Goal: Task Accomplishment & Management: Use online tool/utility

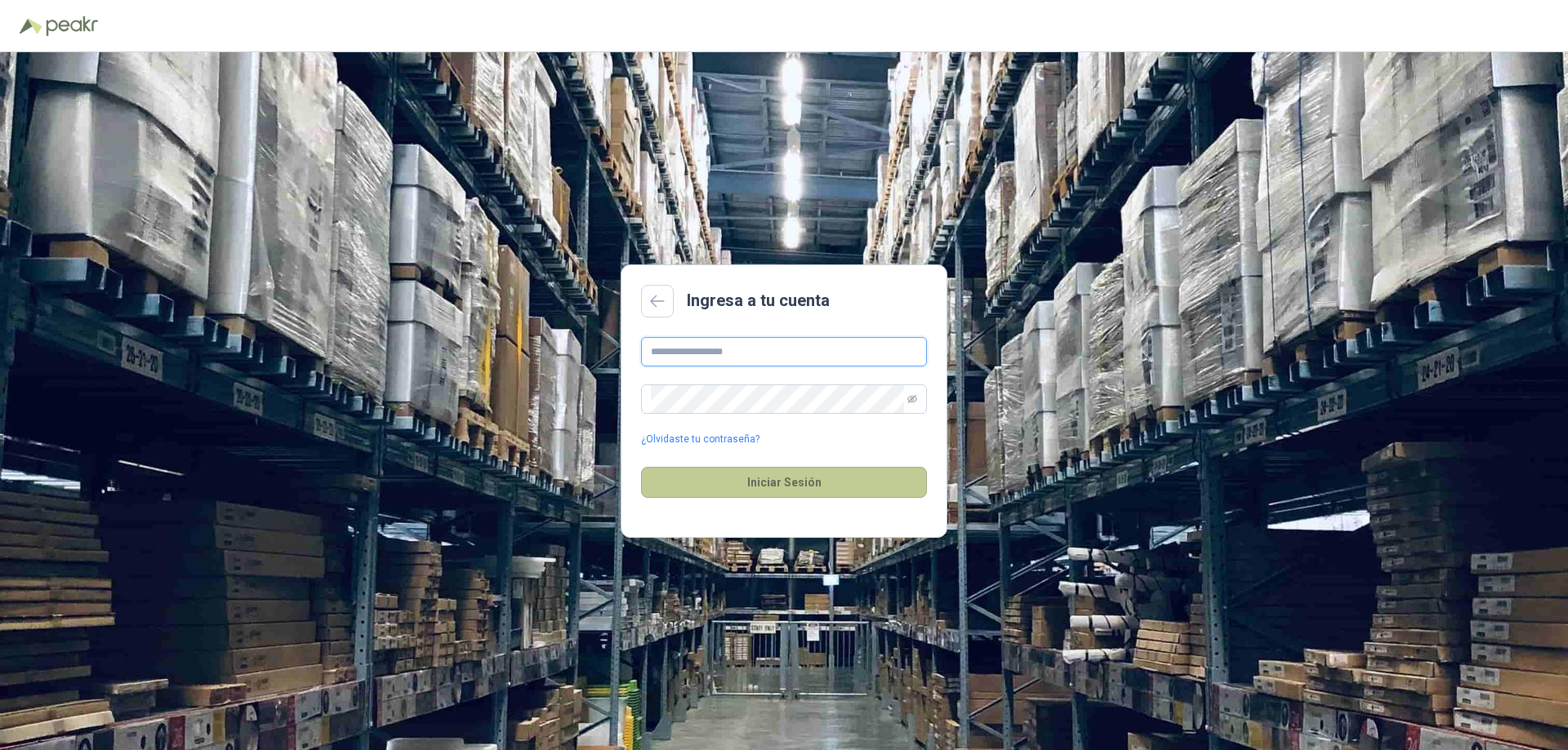
type input "**********"
click at [757, 480] on button "Iniciar Sesión" at bounding box center [784, 482] width 286 height 31
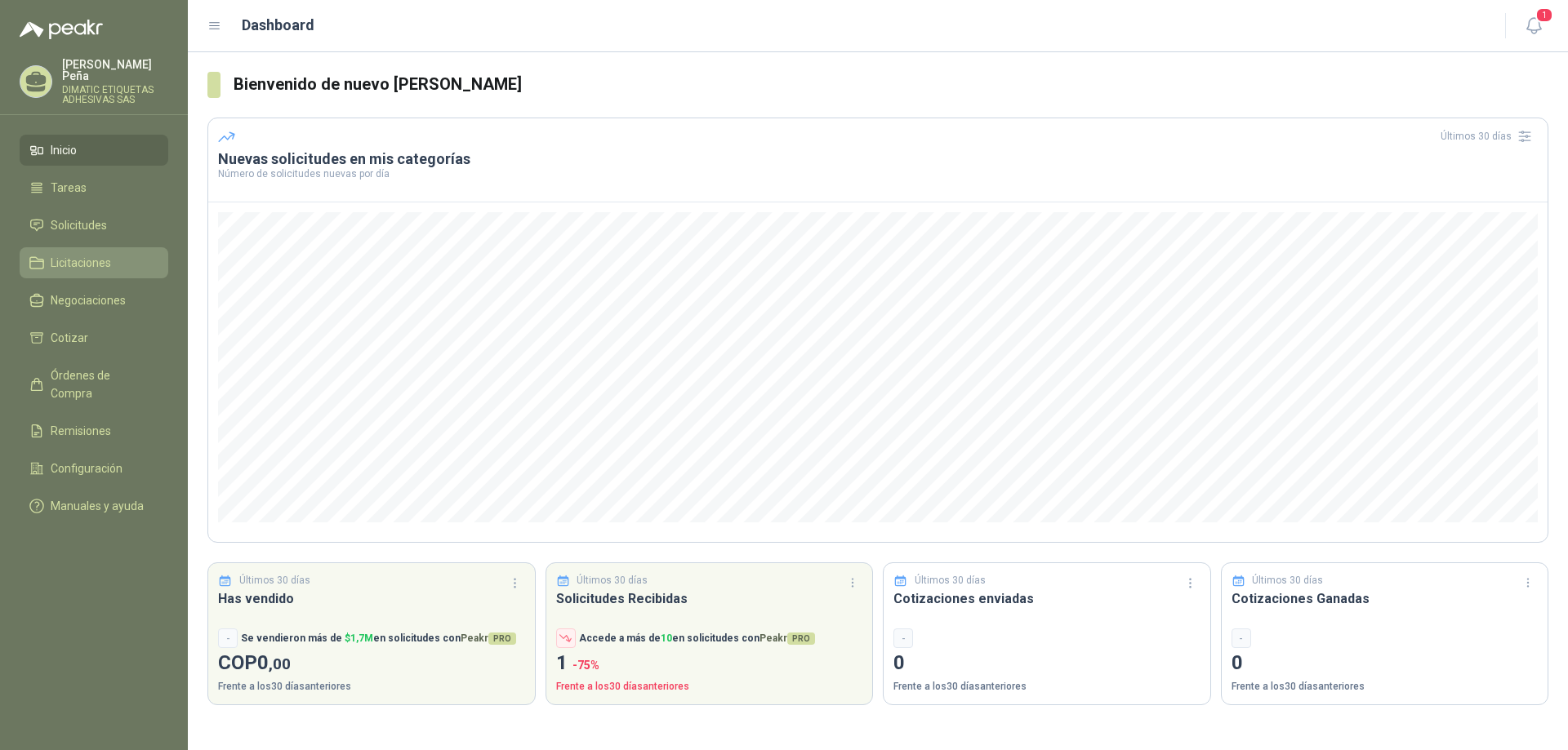
click at [92, 256] on span "Licitaciones" at bounding box center [81, 263] width 60 height 18
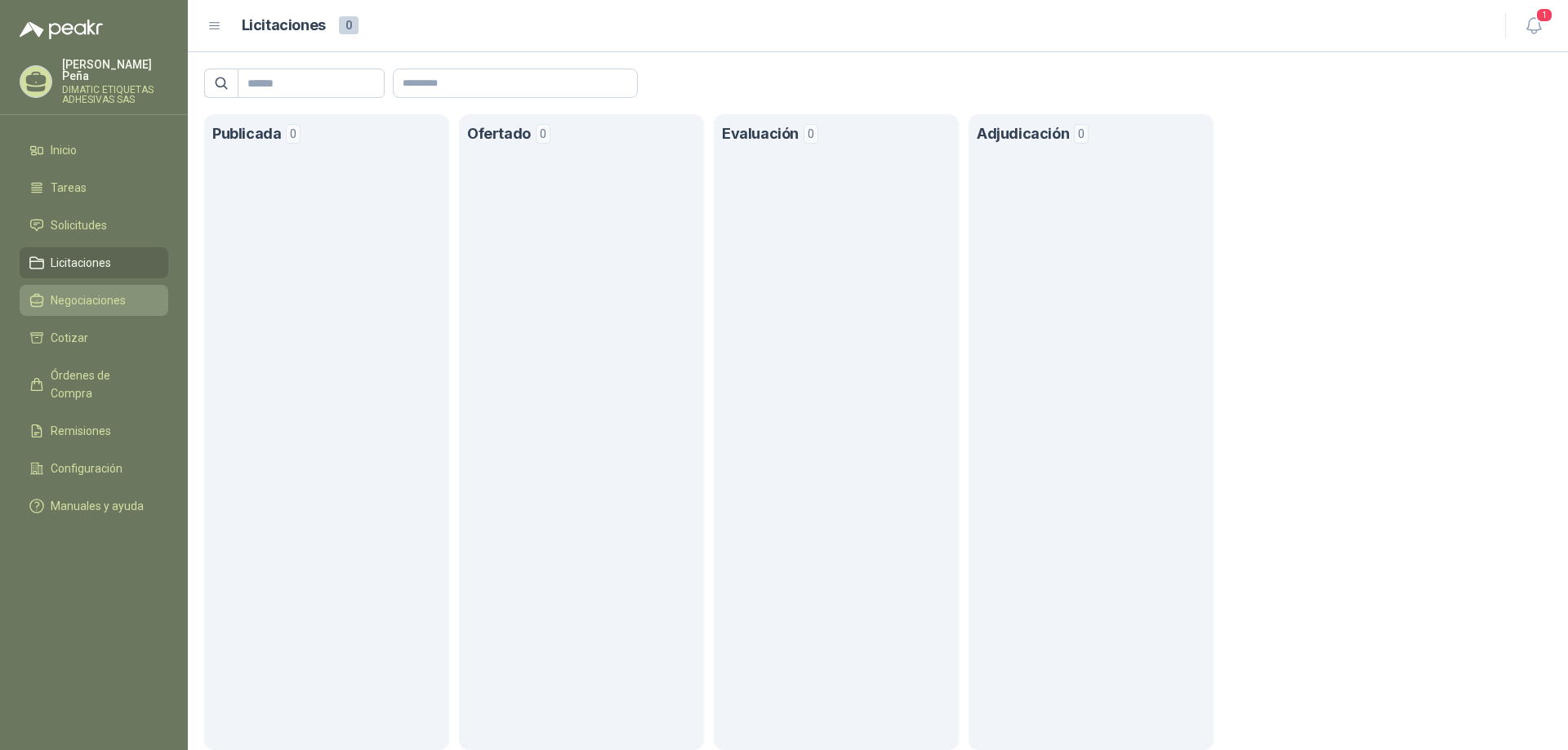
click at [108, 291] on span "Negociaciones" at bounding box center [88, 300] width 75 height 18
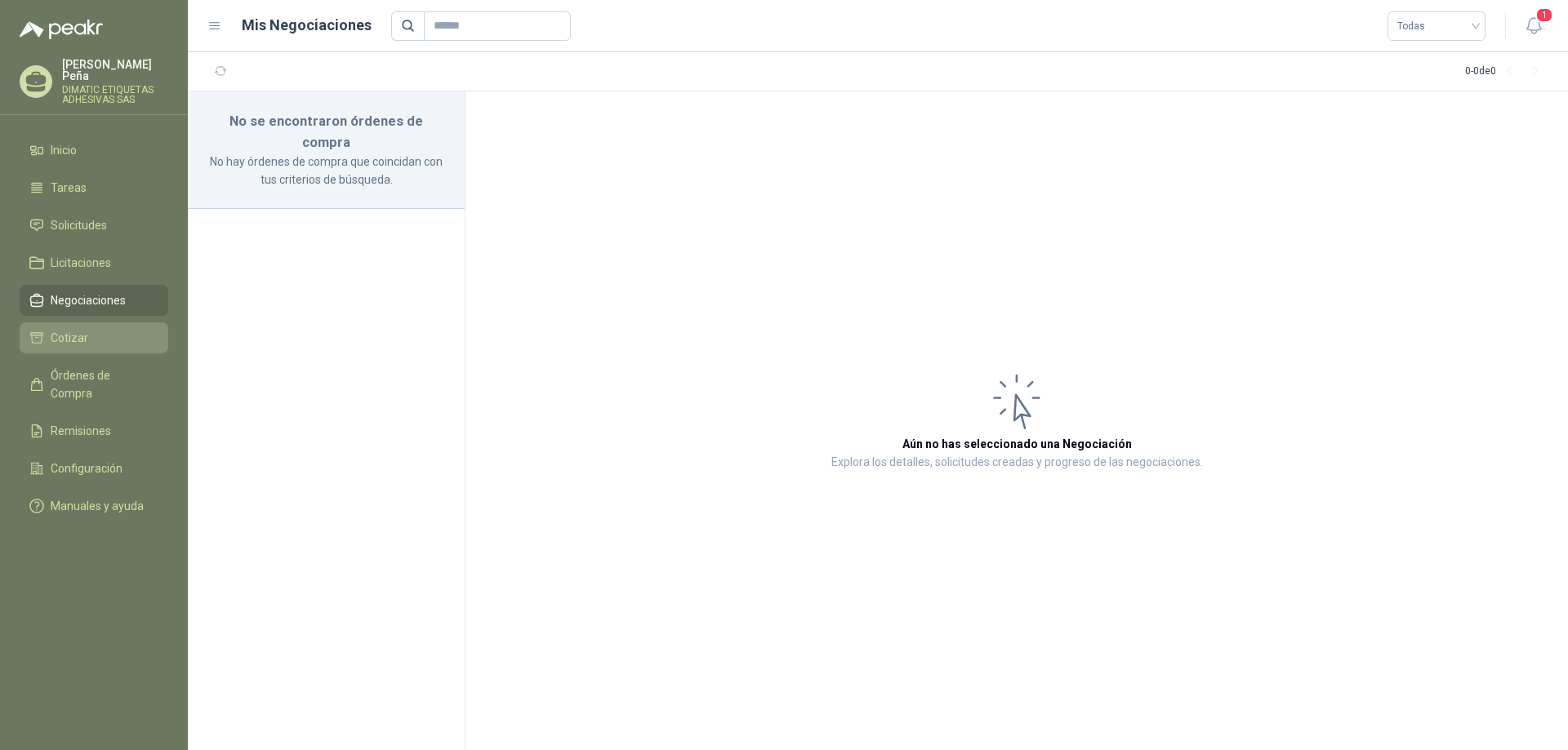
click at [139, 329] on li "Cotizar" at bounding box center [94, 338] width 129 height 18
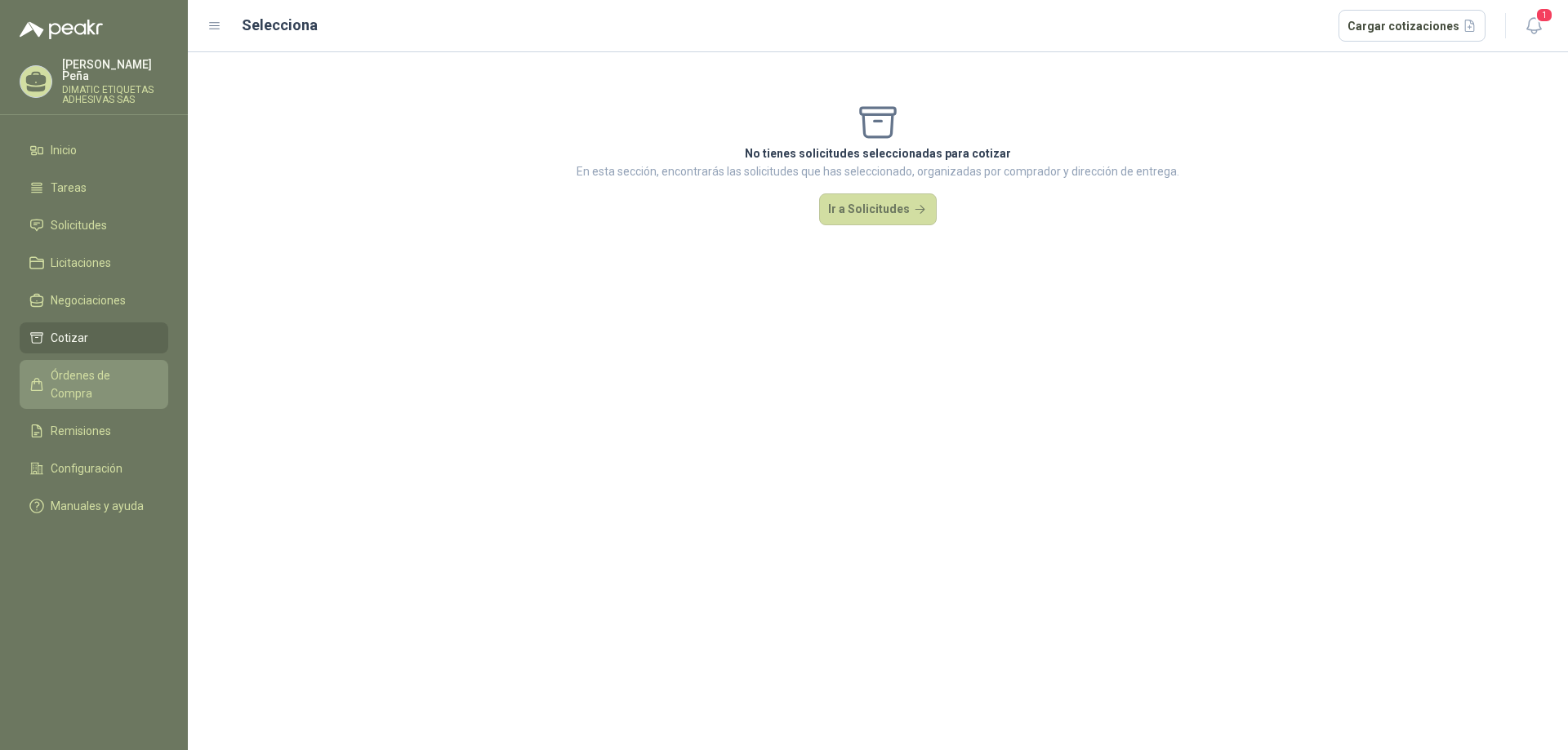
click at [137, 367] on span "Órdenes de Compra" at bounding box center [102, 384] width 102 height 36
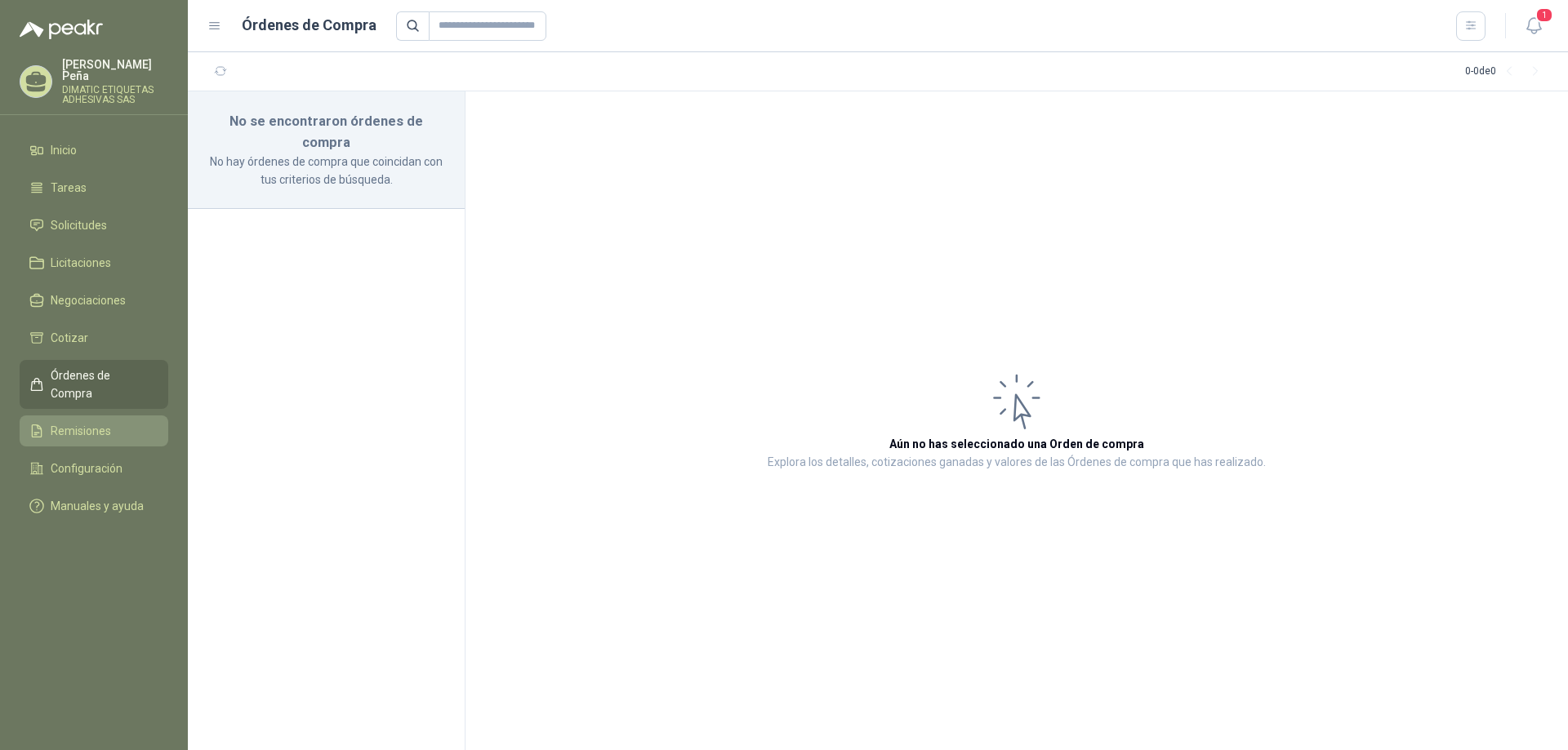
click at [100, 422] on span "Remisiones" at bounding box center [81, 431] width 60 height 18
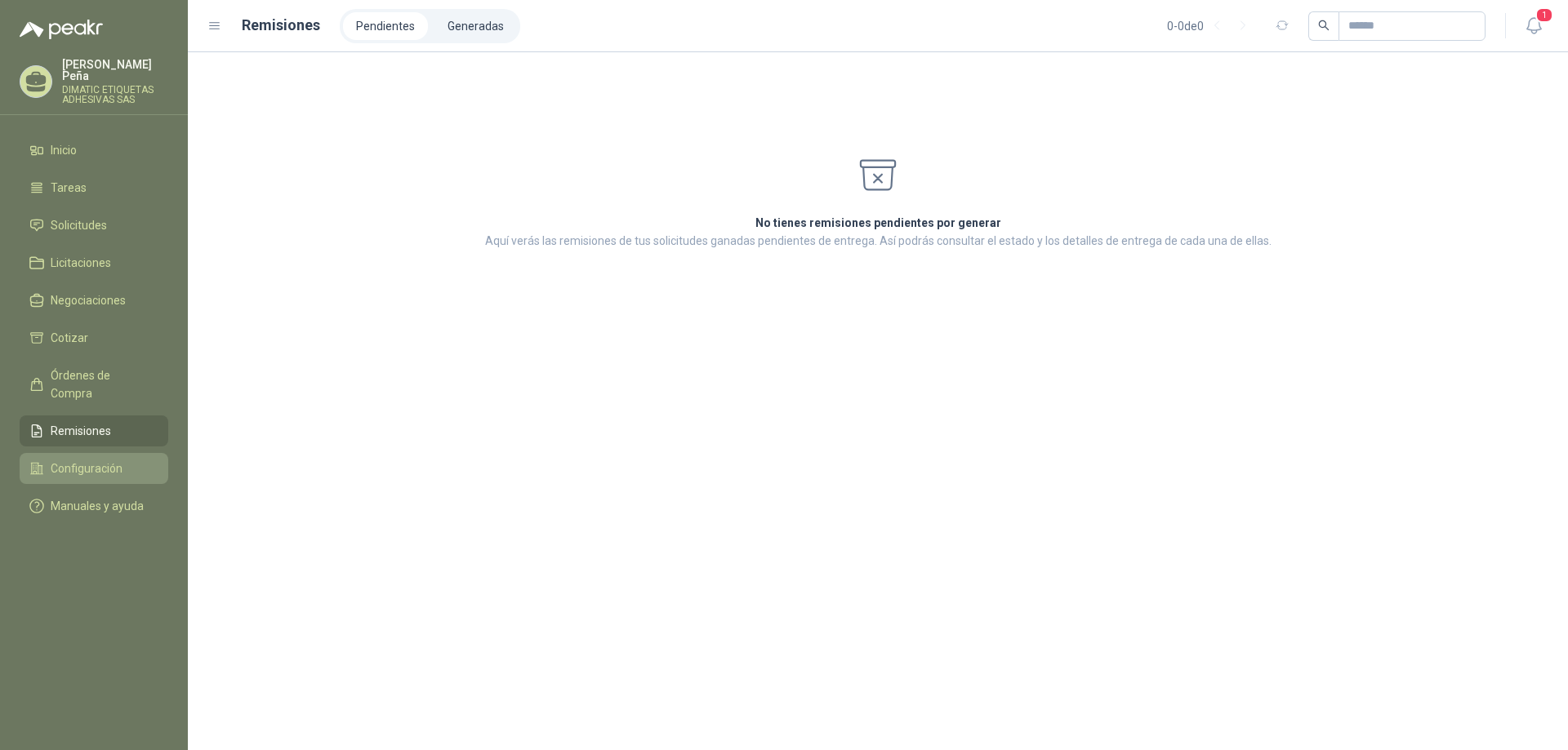
click at [88, 459] on span "Configuración" at bounding box center [87, 468] width 72 height 18
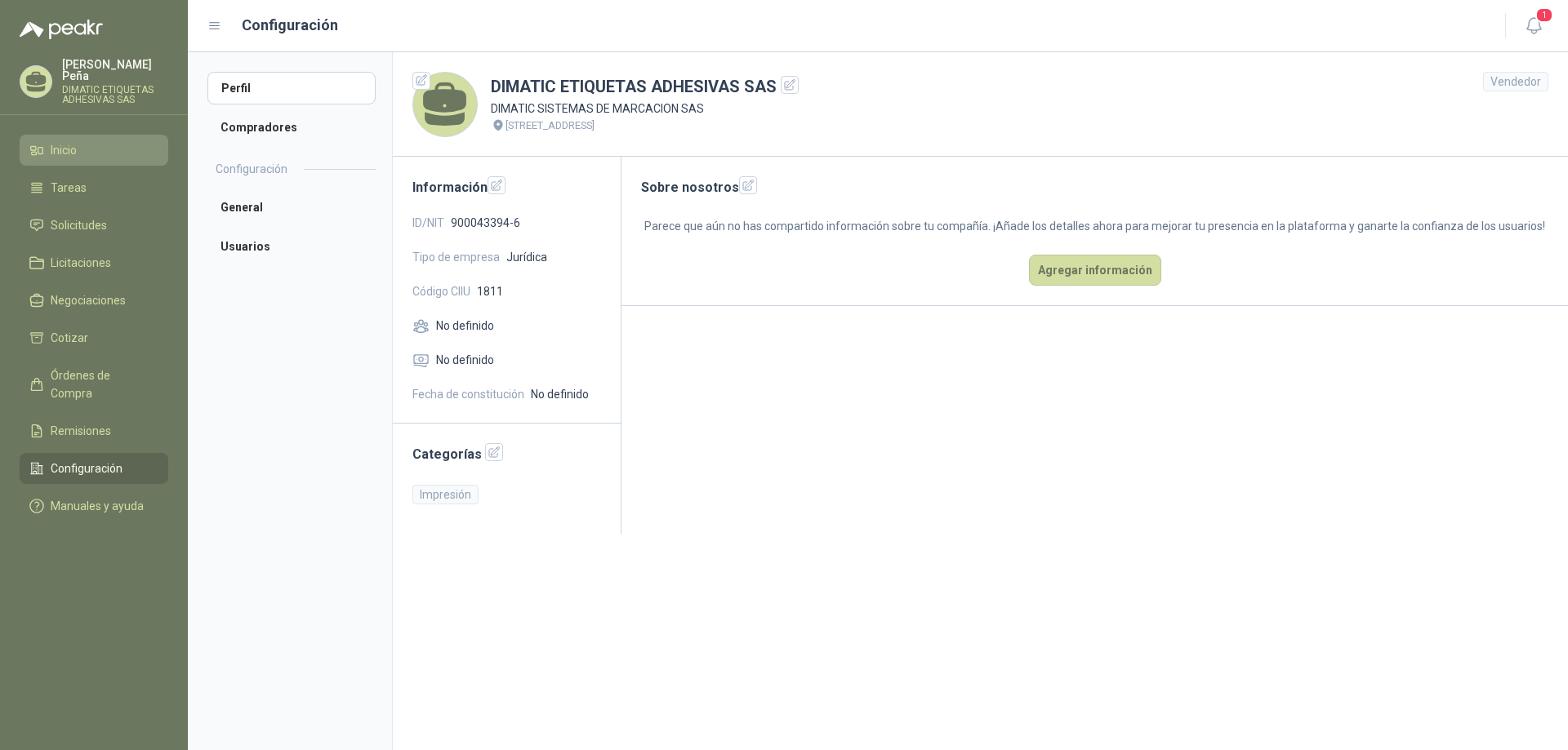
click at [49, 141] on li "Inicio" at bounding box center [94, 150] width 129 height 18
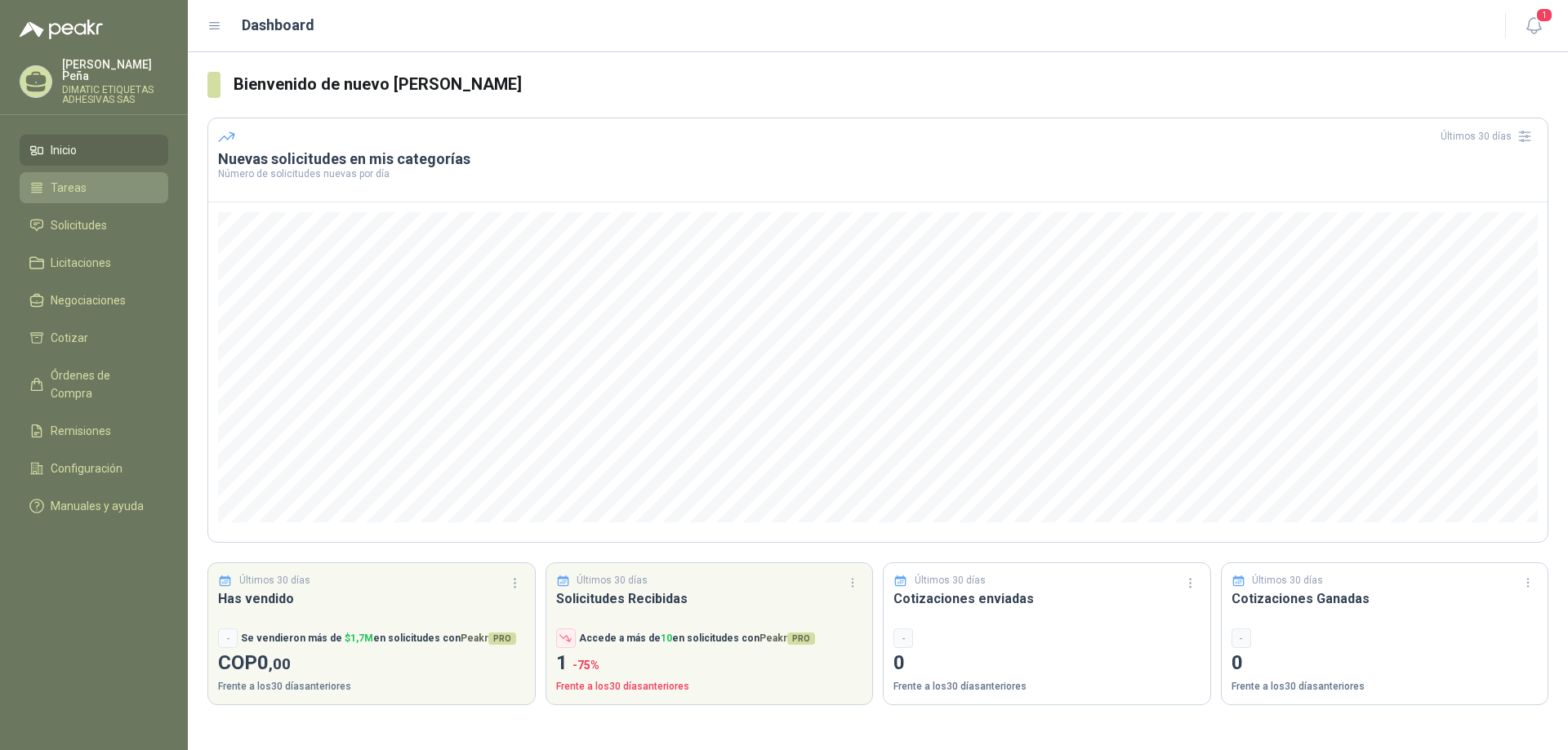
click at [85, 172] on link "Tareas" at bounding box center [94, 187] width 149 height 31
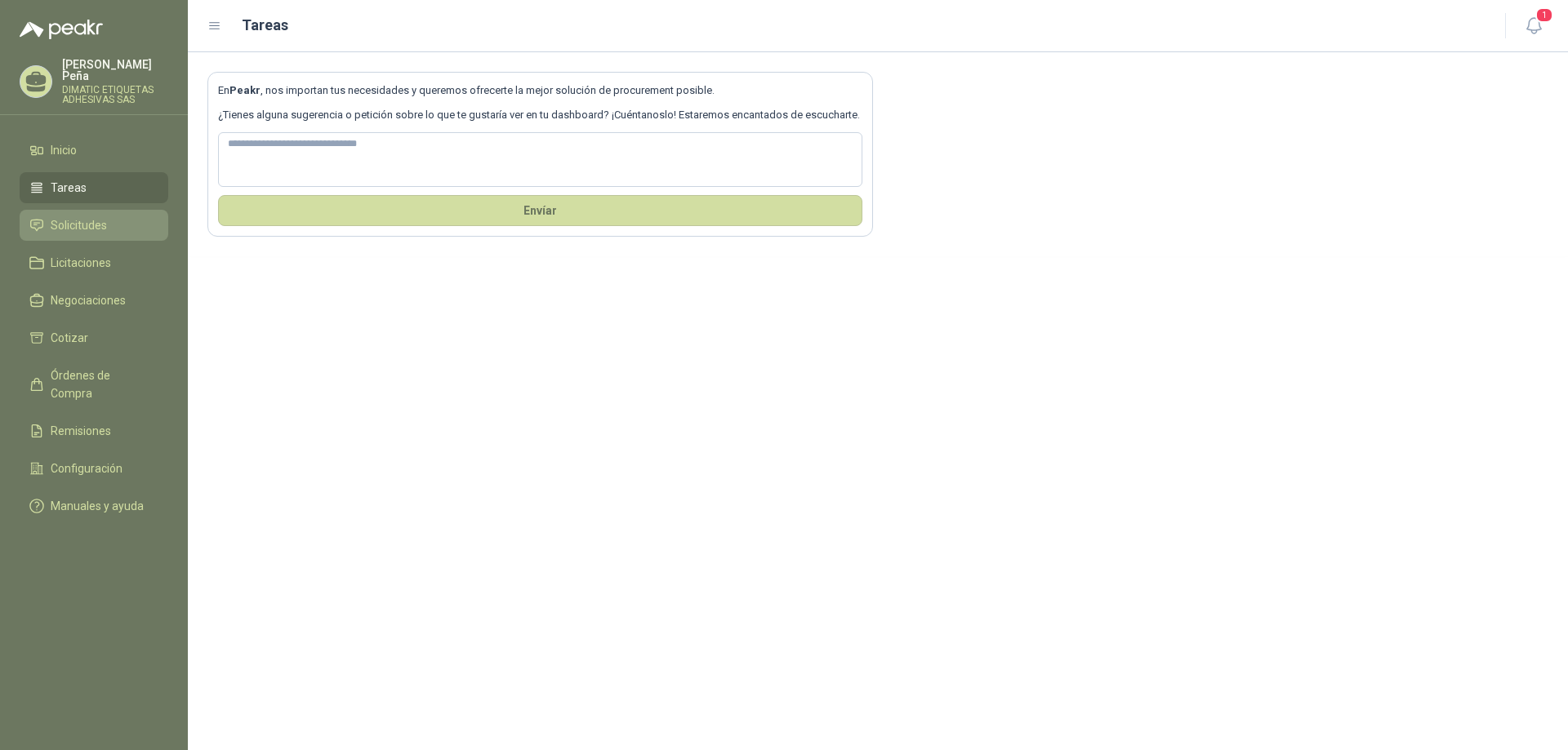
click at [84, 210] on link "Solicitudes" at bounding box center [94, 225] width 149 height 31
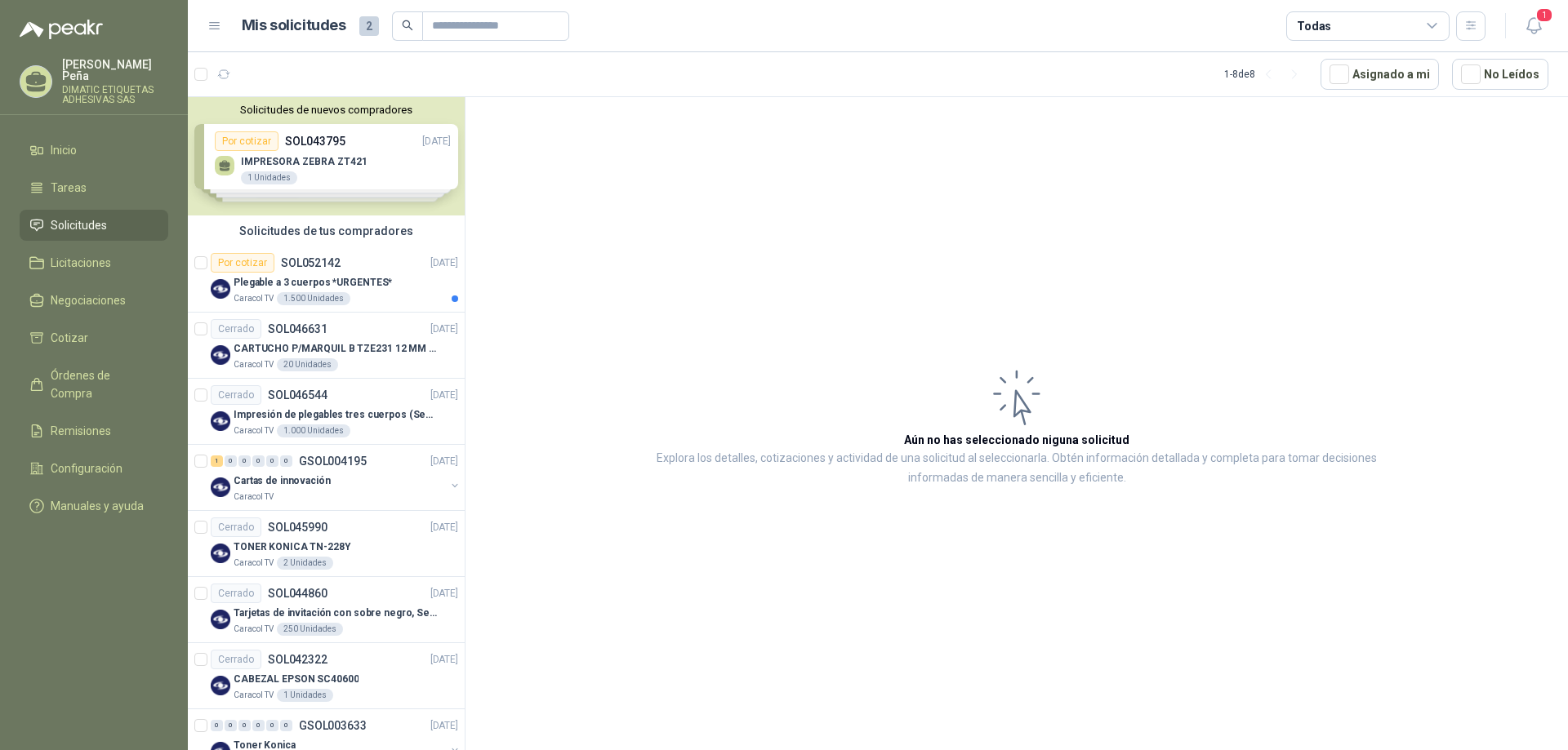
click at [359, 179] on div "Solicitudes de nuevos compradores Por cotizar SOL043795 [DATE] IMPRESORA ZEBRA …" at bounding box center [327, 156] width 277 height 118
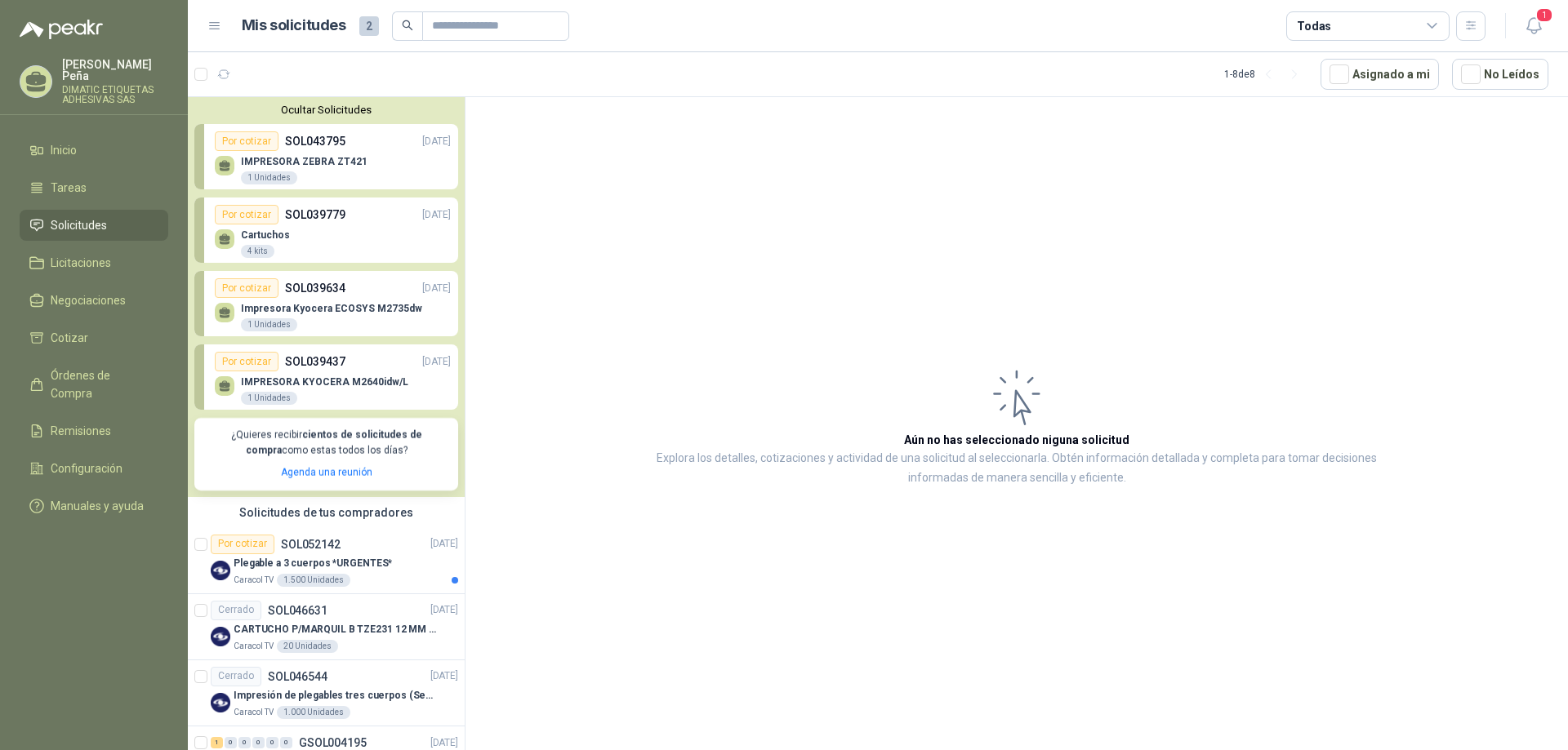
click at [341, 224] on p "SOL039779" at bounding box center [315, 214] width 60 height 18
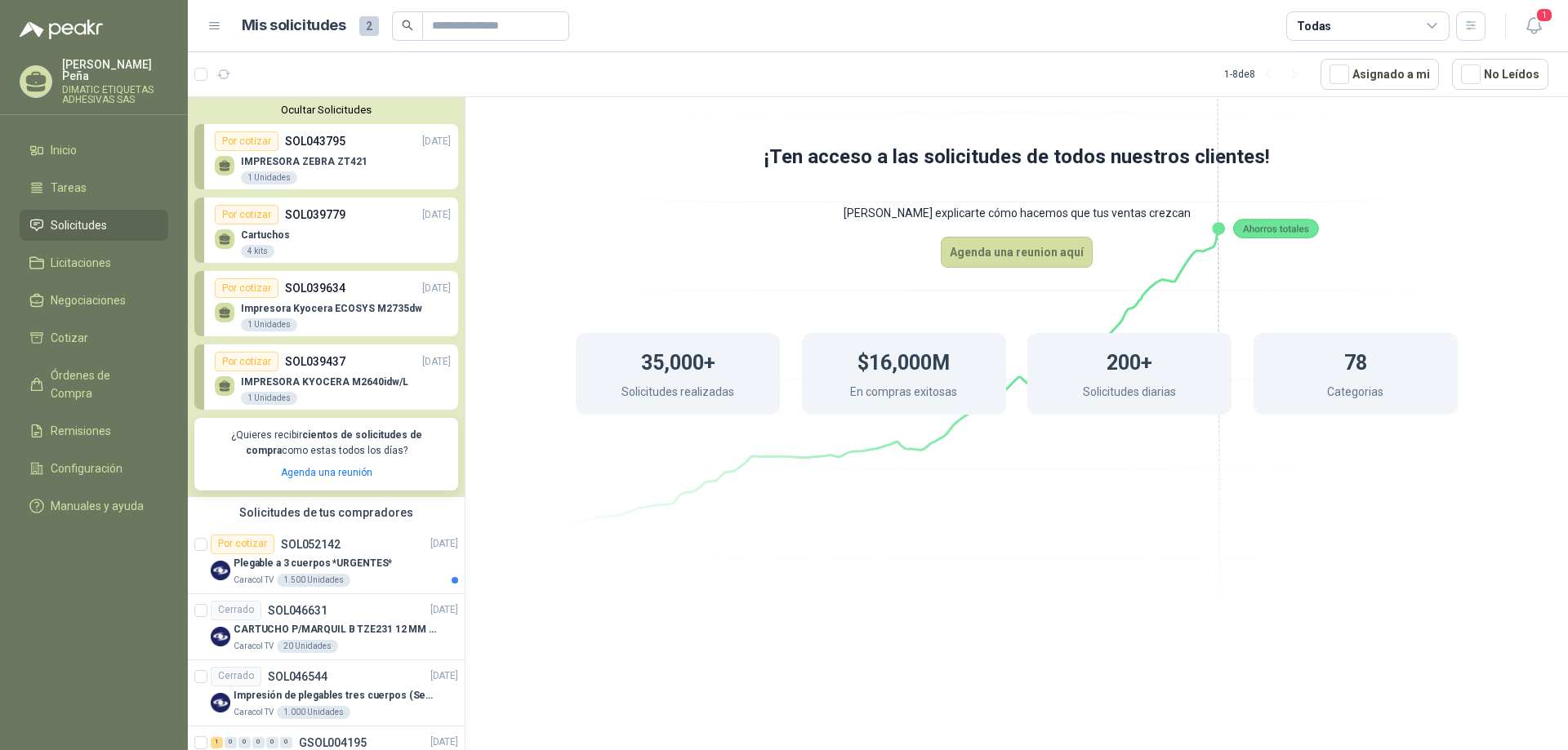
click at [244, 226] on div "Cartuchos 4 kits" at bounding box center [333, 242] width 236 height 34
click at [249, 215] on div "Por cotizar" at bounding box center [246, 214] width 64 height 19
click at [226, 241] on icon at bounding box center [224, 237] width 11 height 7
click at [320, 168] on div "IMPRESORA ZEBRA ZT421 1 Unidades" at bounding box center [304, 171] width 127 height 30
click at [234, 151] on div "Por cotizar" at bounding box center [246, 141] width 64 height 19
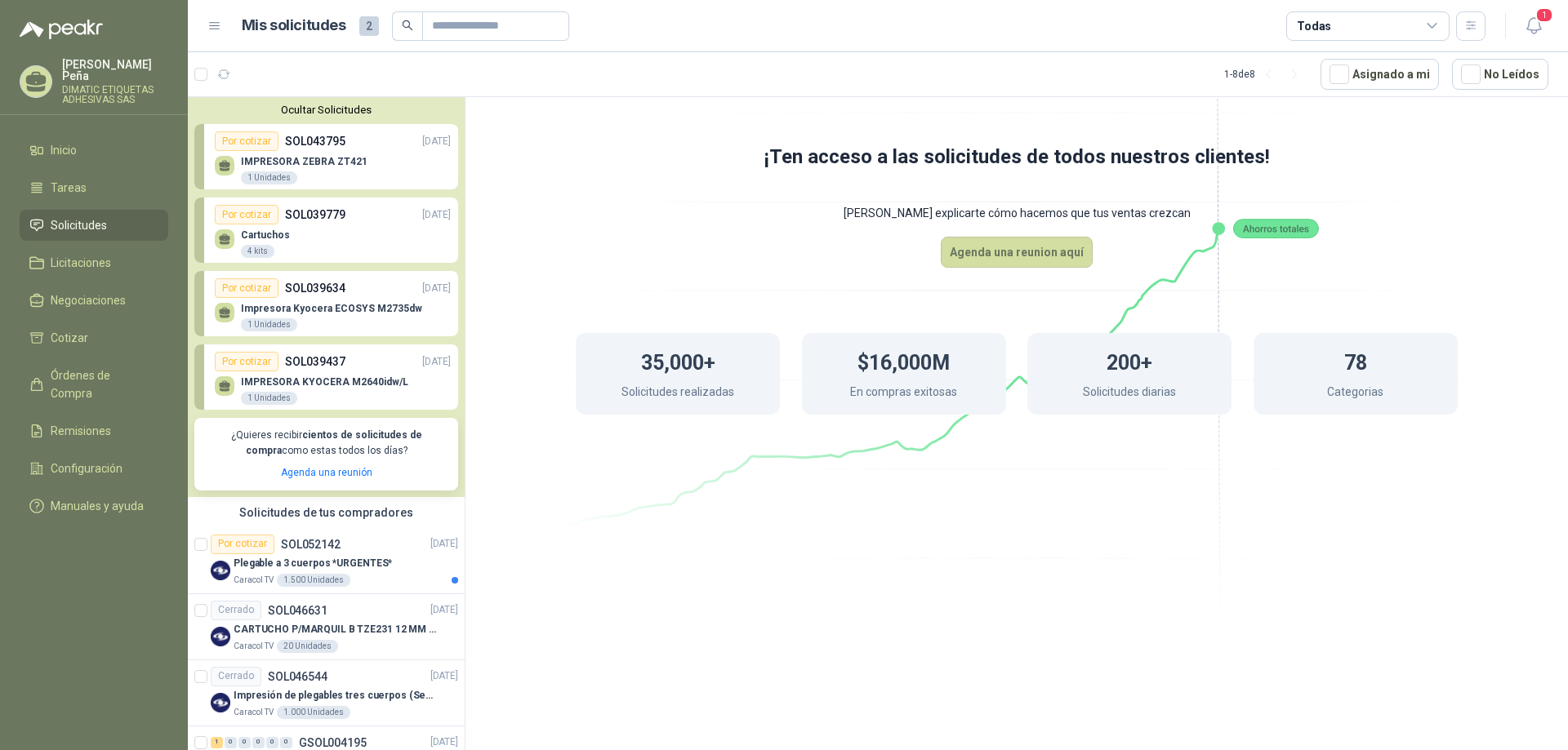
click at [236, 149] on div "Por cotizar" at bounding box center [246, 141] width 64 height 19
click at [227, 169] on icon at bounding box center [225, 166] width 14 height 14
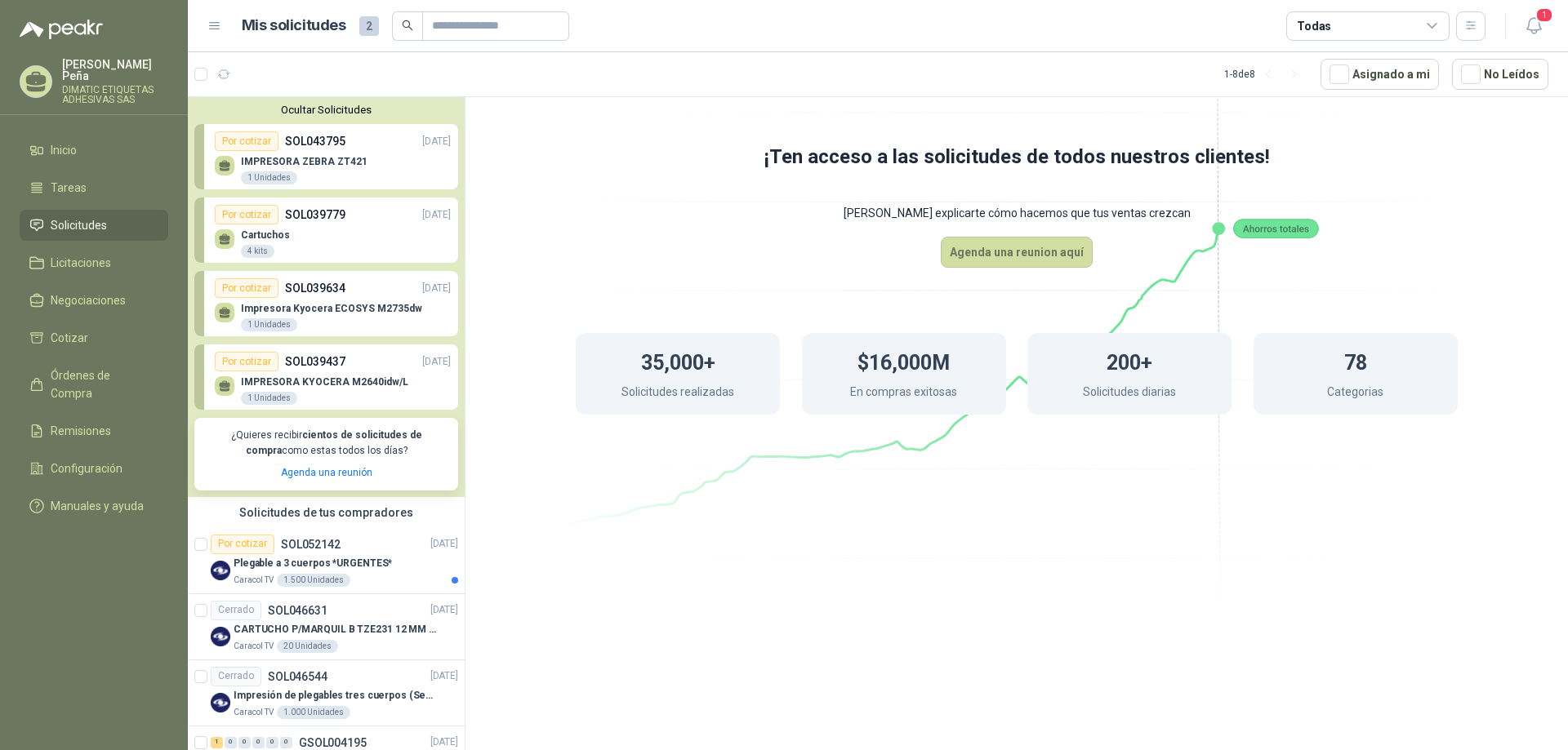
click at [235, 158] on div "IMPRESORA ZEBRA ZT421 1 Unidades" at bounding box center [333, 168] width 236 height 34
click at [242, 149] on div "Por cotizar" at bounding box center [246, 141] width 64 height 19
click at [243, 146] on div "Por cotizar" at bounding box center [246, 141] width 64 height 19
click at [246, 144] on div "Por cotizar" at bounding box center [246, 141] width 64 height 19
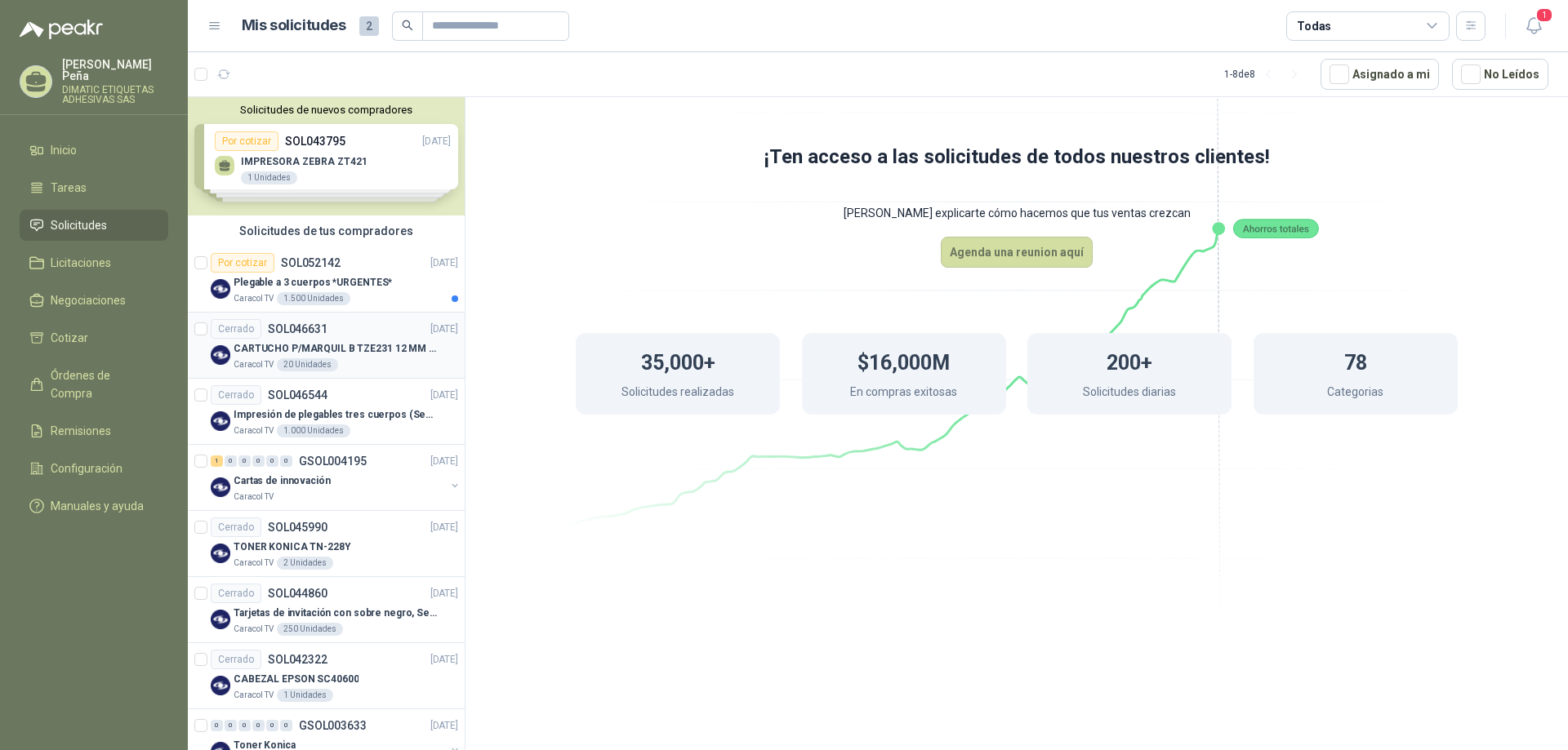
scroll to position [43, 0]
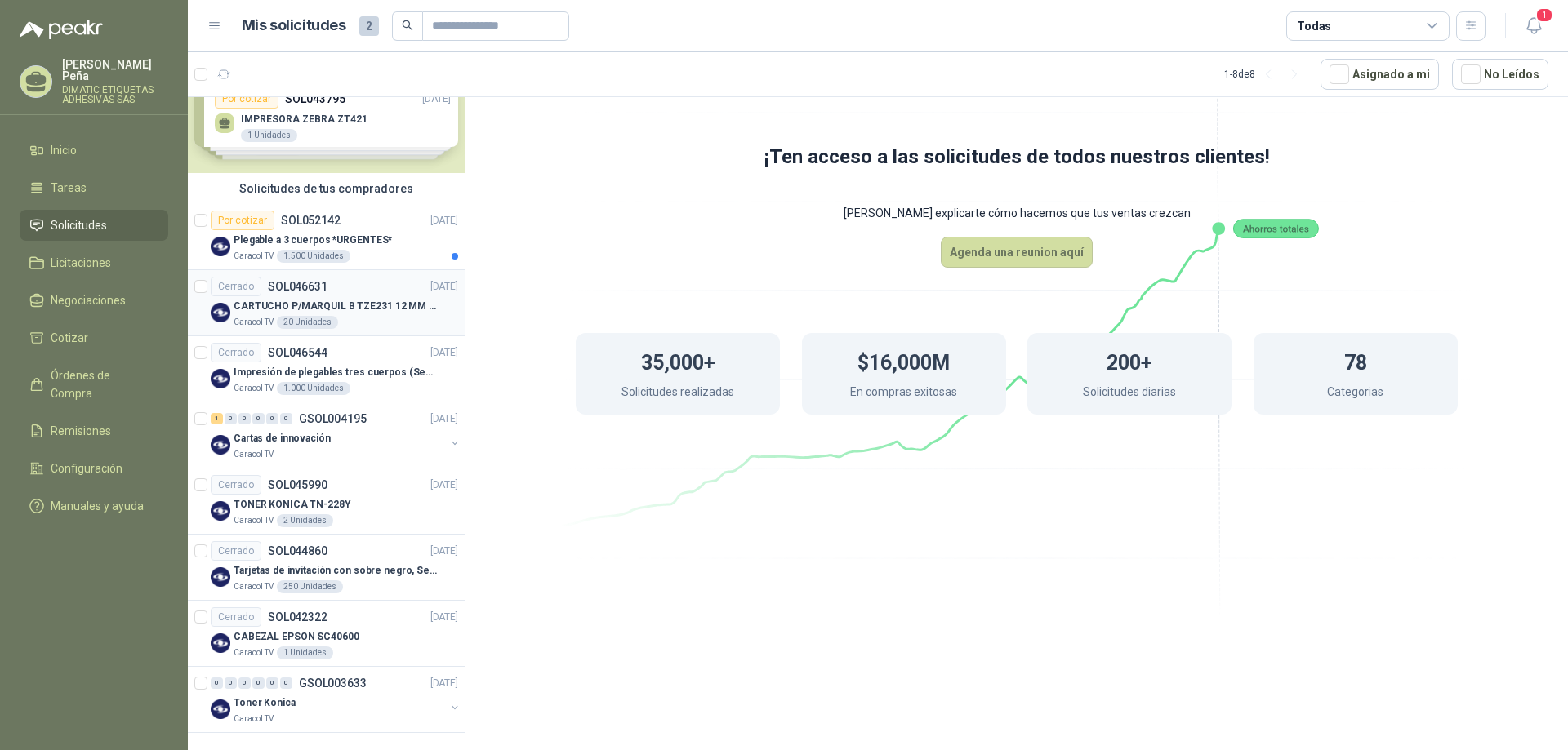
click at [376, 319] on div "Caracol TV 20 Unidades" at bounding box center [346, 322] width 225 height 13
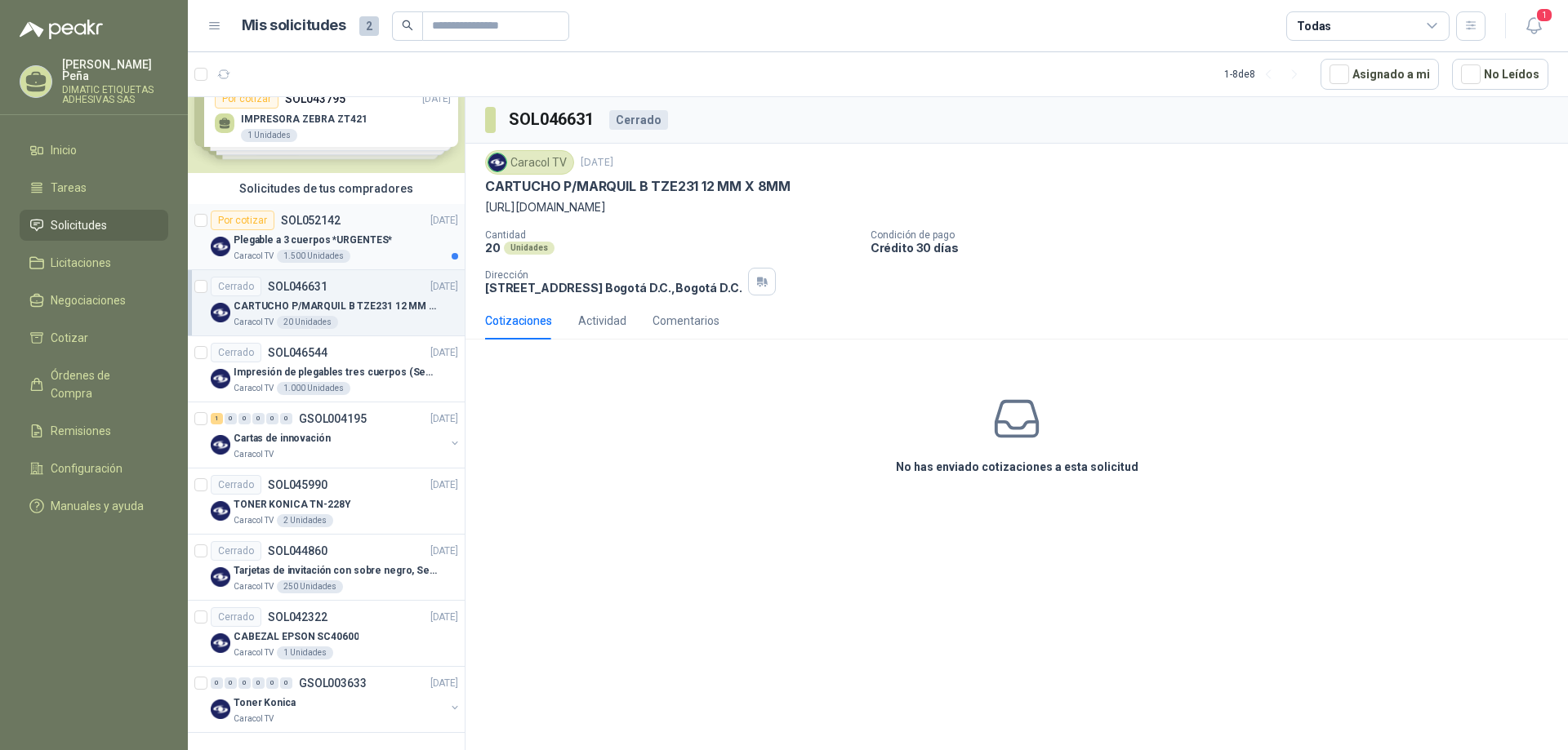
click at [367, 252] on div "Caracol TV 1.500 Unidades" at bounding box center [346, 256] width 225 height 13
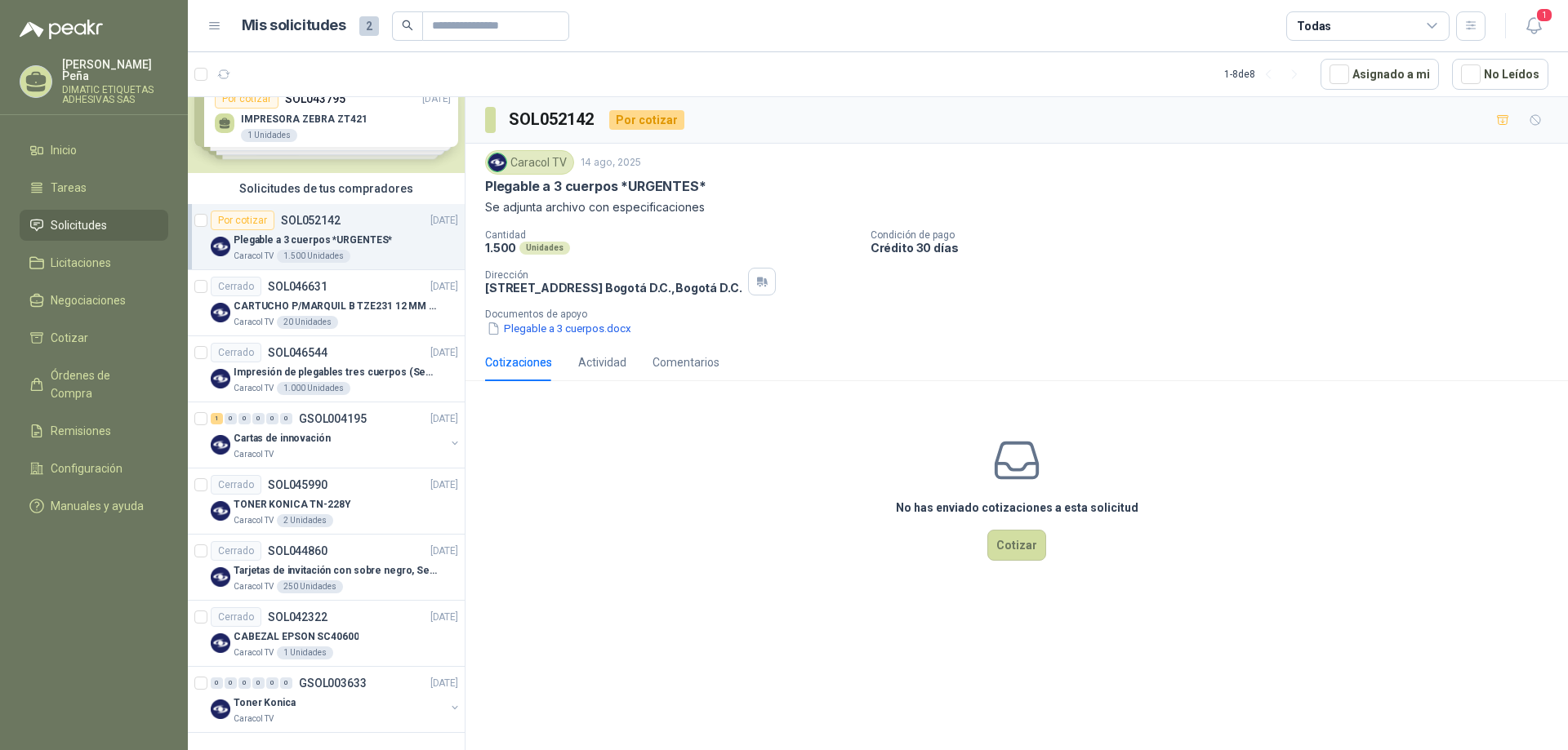
click at [343, 127] on div "Solicitudes de nuevos compradores Por cotizar SOL043795 [DATE] IMPRESORA ZEBRA …" at bounding box center [327, 114] width 277 height 118
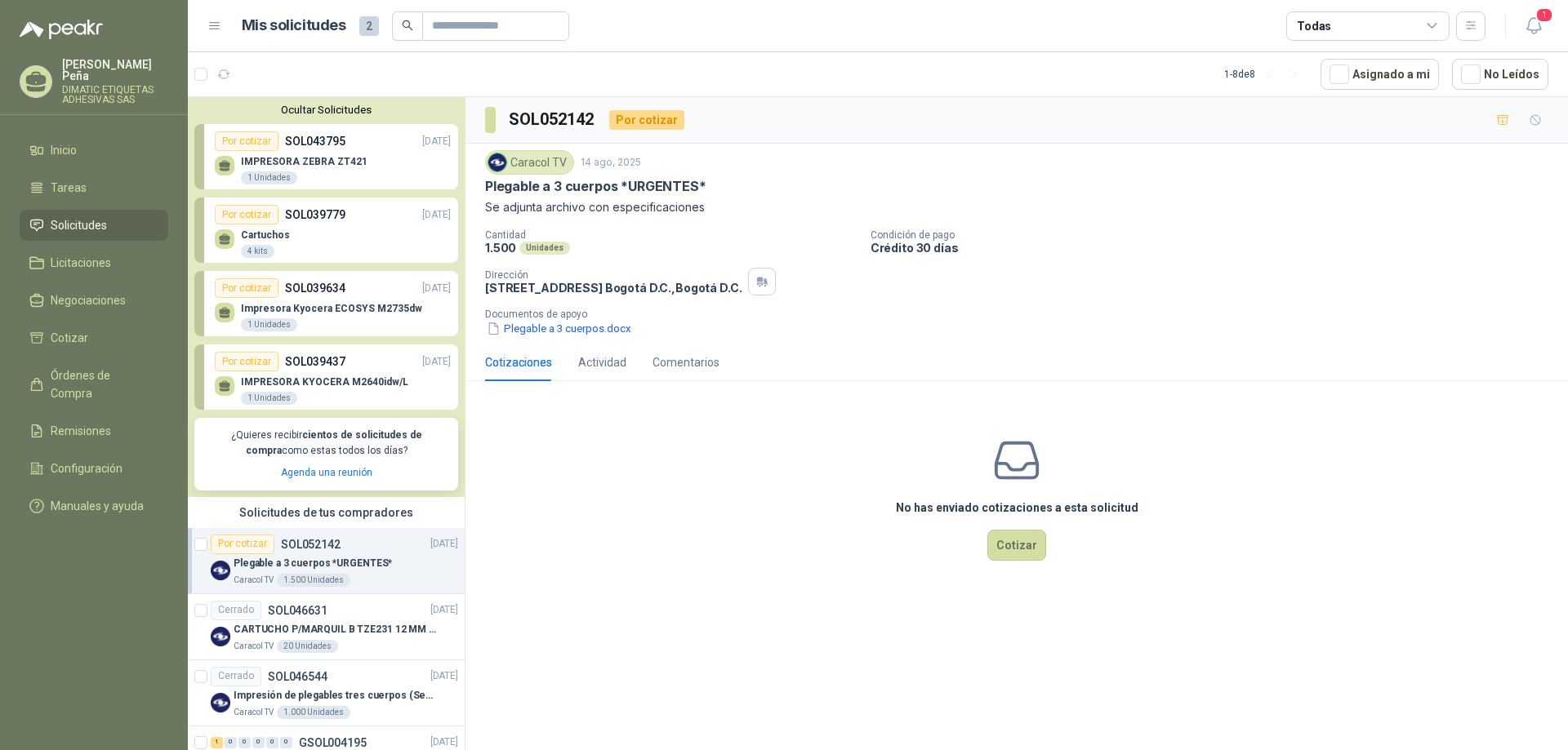
click at [278, 177] on div "1 Unidades" at bounding box center [269, 178] width 56 height 13
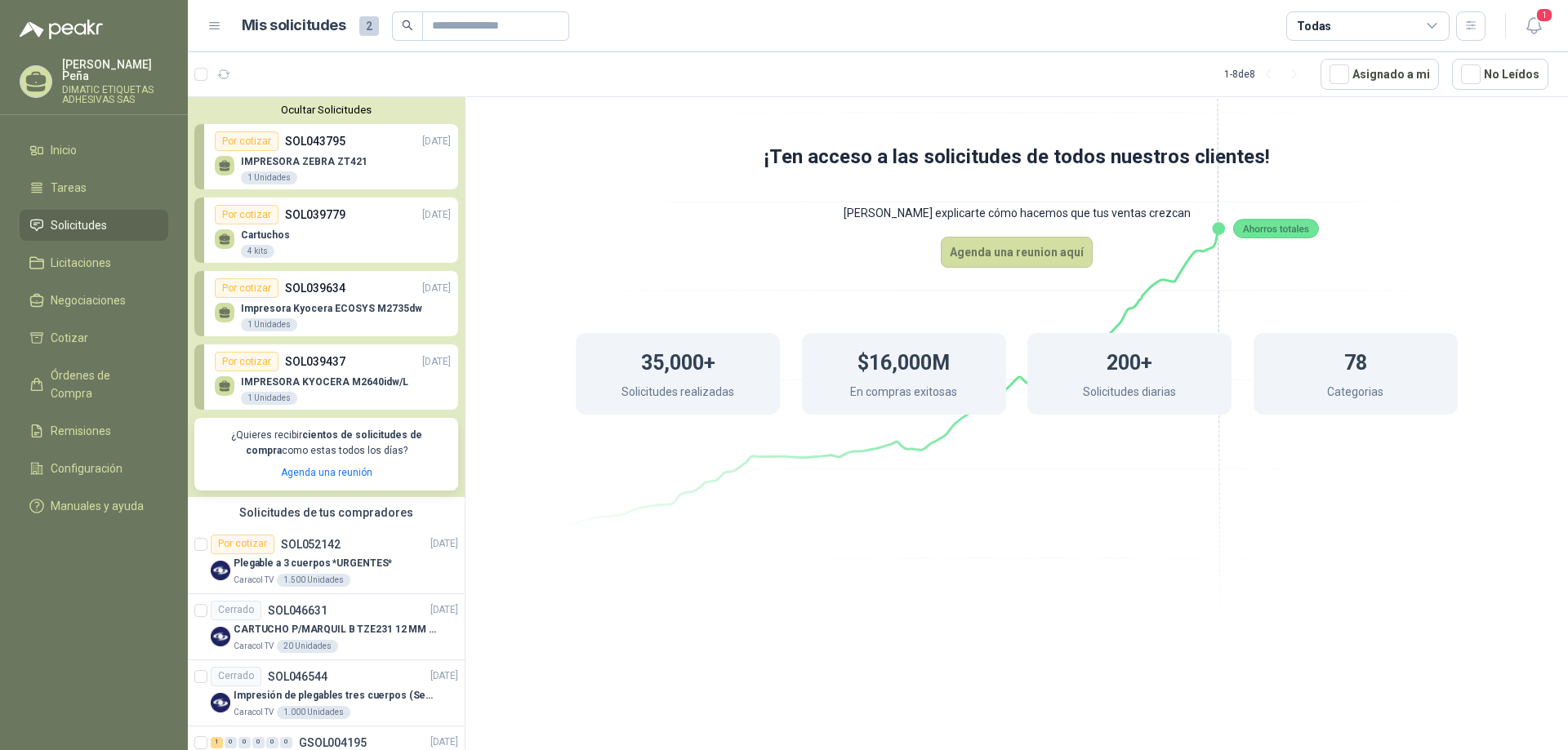
click at [278, 177] on div "1 Unidades" at bounding box center [269, 178] width 56 height 13
click at [305, 152] on div "IMPRESORA ZEBRA ZT421 1 Unidades" at bounding box center [333, 168] width 236 height 34
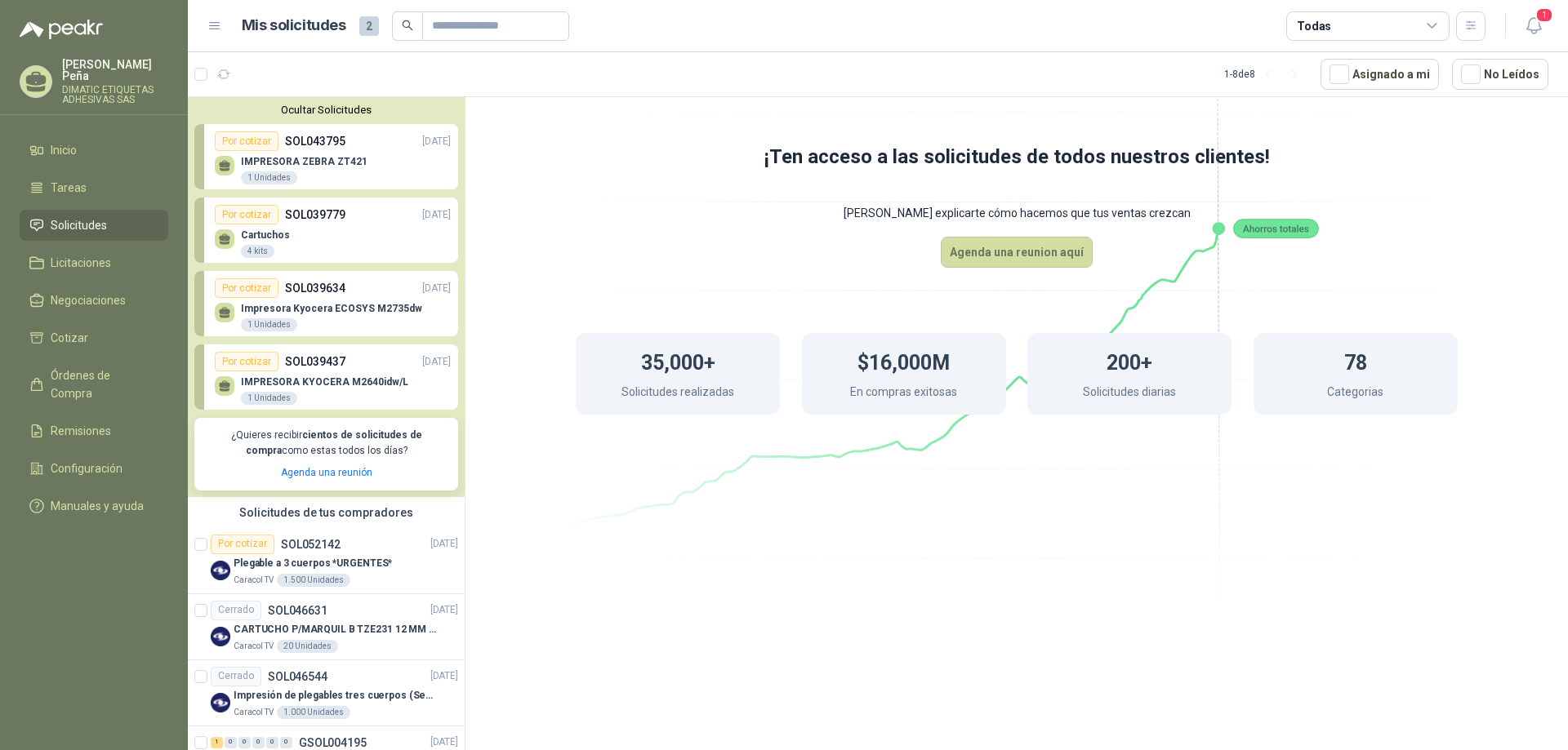
click at [333, 140] on p "SOL043795" at bounding box center [315, 141] width 60 height 18
click at [332, 139] on p "SOL043795" at bounding box center [315, 141] width 60 height 18
click at [289, 142] on p "SOL043795" at bounding box center [315, 141] width 60 height 18
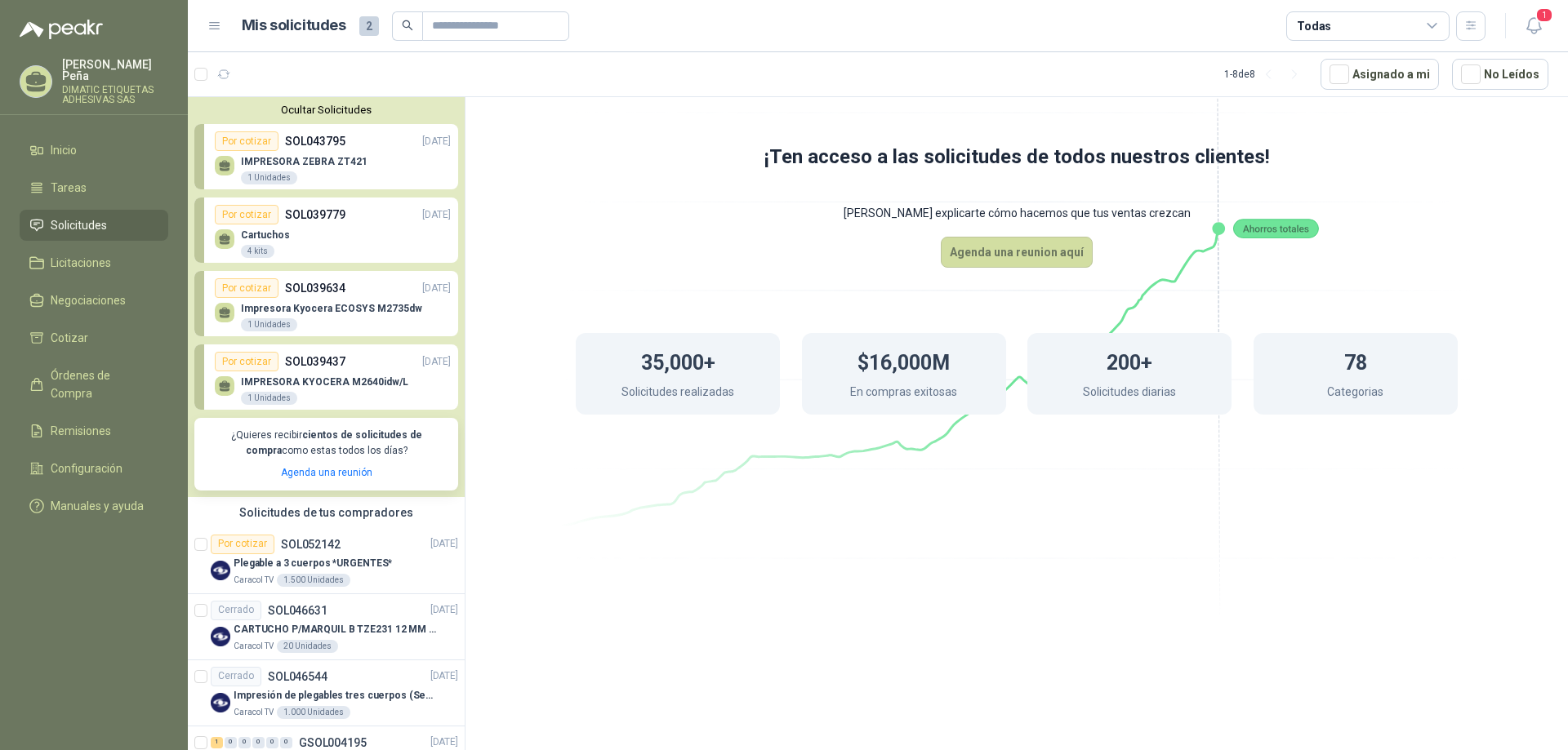
click at [244, 167] on p "IMPRESORA ZEBRA ZT421" at bounding box center [304, 161] width 127 height 11
click at [237, 167] on div "IMPRESORA ZEBRA ZT421 1 Unidades" at bounding box center [333, 168] width 236 height 34
click at [230, 167] on icon at bounding box center [225, 166] width 14 height 14
drag, startPoint x: 241, startPoint y: 166, endPoint x: 257, endPoint y: 165, distance: 16.0
click at [257, 165] on div "IMPRESORA ZEBRA ZT421 1 Unidades" at bounding box center [333, 168] width 236 height 34
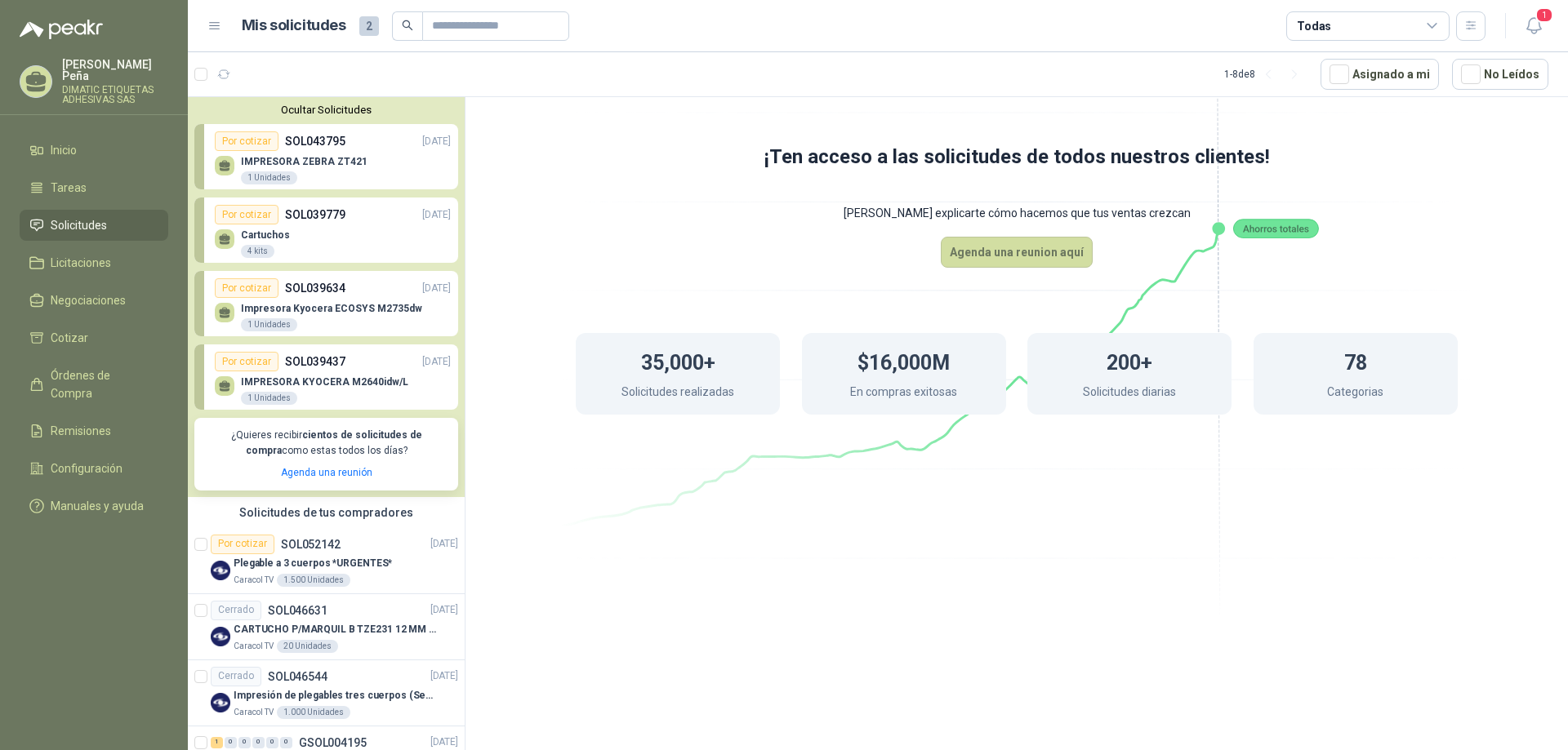
click at [257, 165] on p "IMPRESORA ZEBRA ZT421" at bounding box center [304, 161] width 127 height 11
click at [264, 160] on p "IMPRESORA ZEBRA ZT421" at bounding box center [304, 161] width 127 height 11
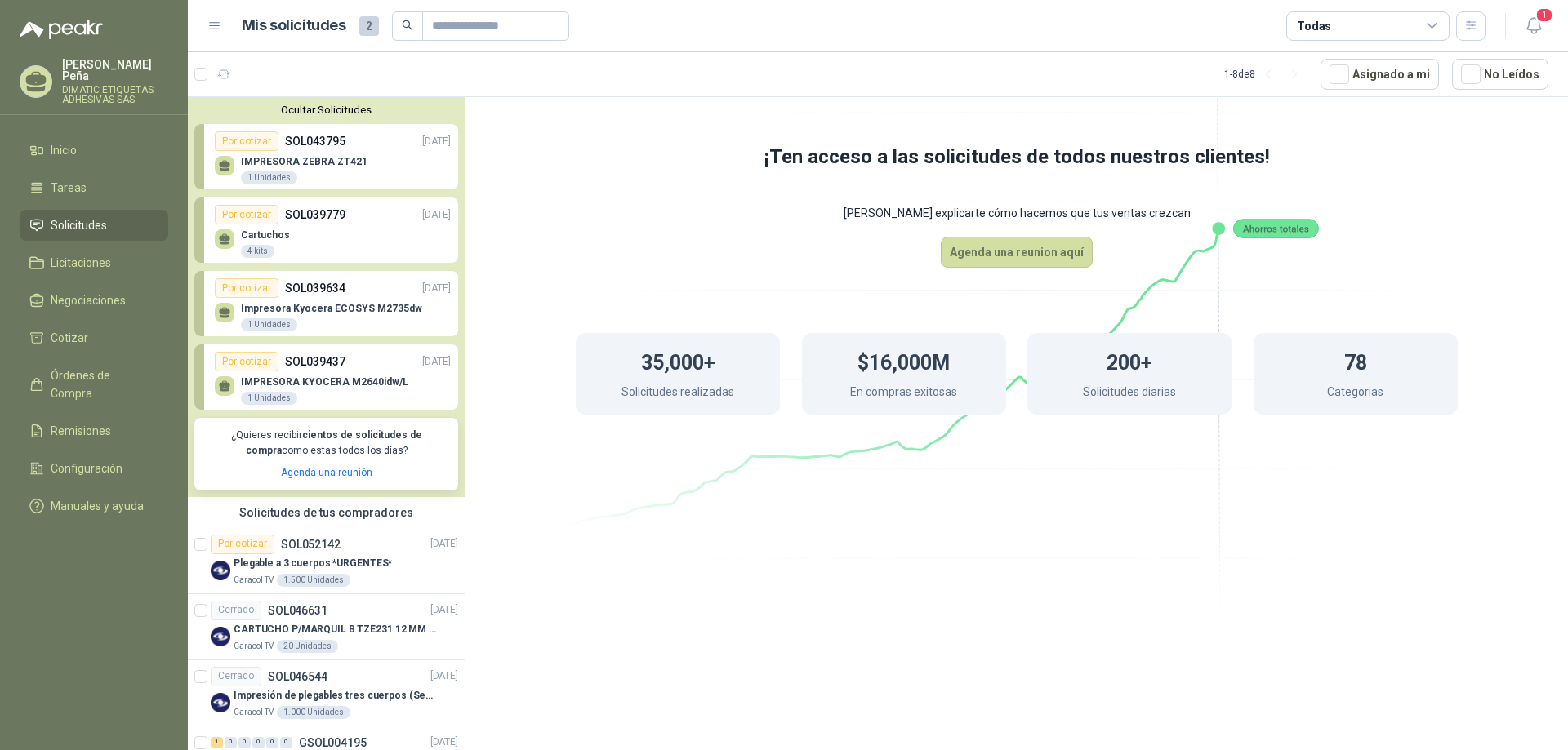
click at [264, 160] on p "IMPRESORA ZEBRA ZT421" at bounding box center [304, 161] width 127 height 11
